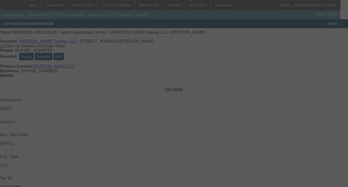
click at [273, 93] on div at bounding box center [174, 93] width 348 height 187
click at [274, 95] on div at bounding box center [174, 93] width 348 height 187
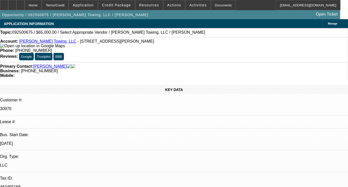
select select "0"
select select "2"
select select "0.1"
select select "1"
select select "2"
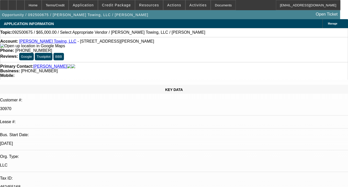
select select "4"
paste textarea "2 SERVICE DEALS. PAYMENTS HAVE BEEN ON TIME, NO ISSUE WITH PMTS BUT THE CUSOTME…"
drag, startPoint x: 326, startPoint y: 113, endPoint x: 274, endPoint y: 105, distance: 52.6
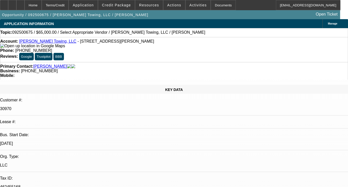
type textarea "2 SERVICE DEALS. PAYMENTS HAVE BEEN ON TIME, NO ISSUE WITH PMTS BUT THE CUSOTME…"
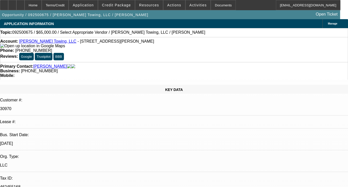
select select "0"
select select "2"
select select "0.1"
select select "1"
select select "2"
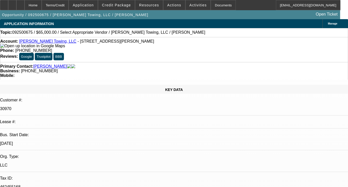
select select "4"
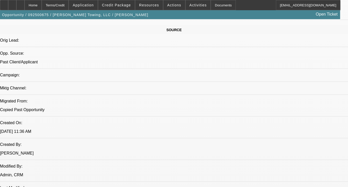
scroll to position [435, 0]
